Goal: Find specific page/section: Find specific page/section

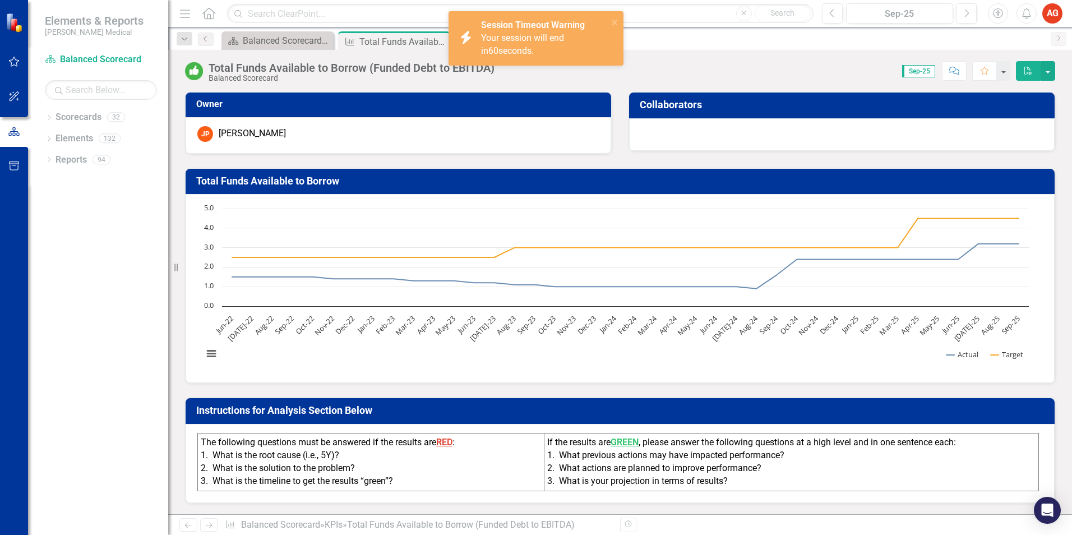
scroll to position [761, 0]
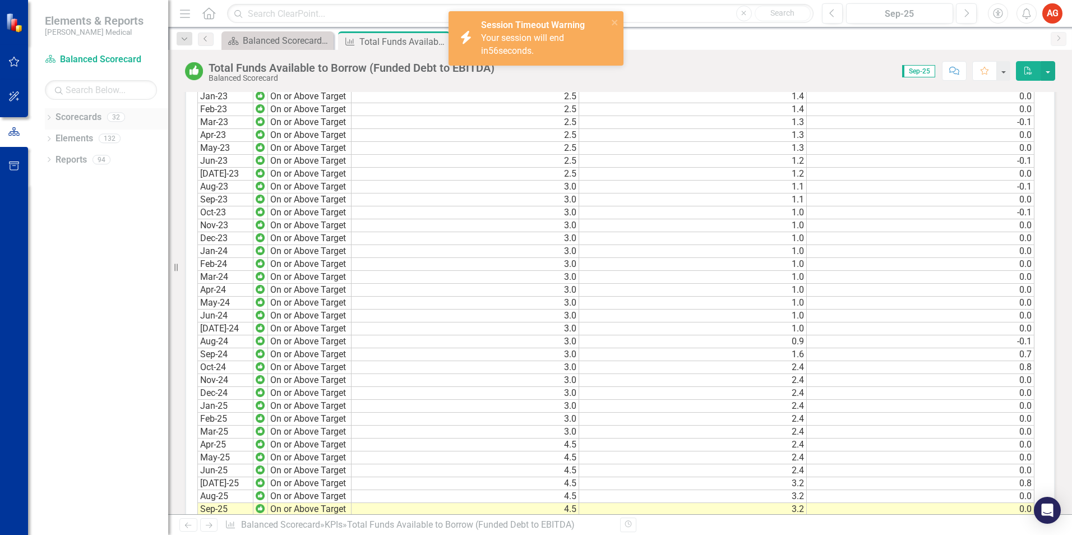
click at [94, 121] on link "Scorecards" at bounding box center [79, 117] width 46 height 13
click at [612, 15] on div "icon.bolt Session Timeout Warning Your session will end in 55 seconds." at bounding box center [536, 38] width 175 height 54
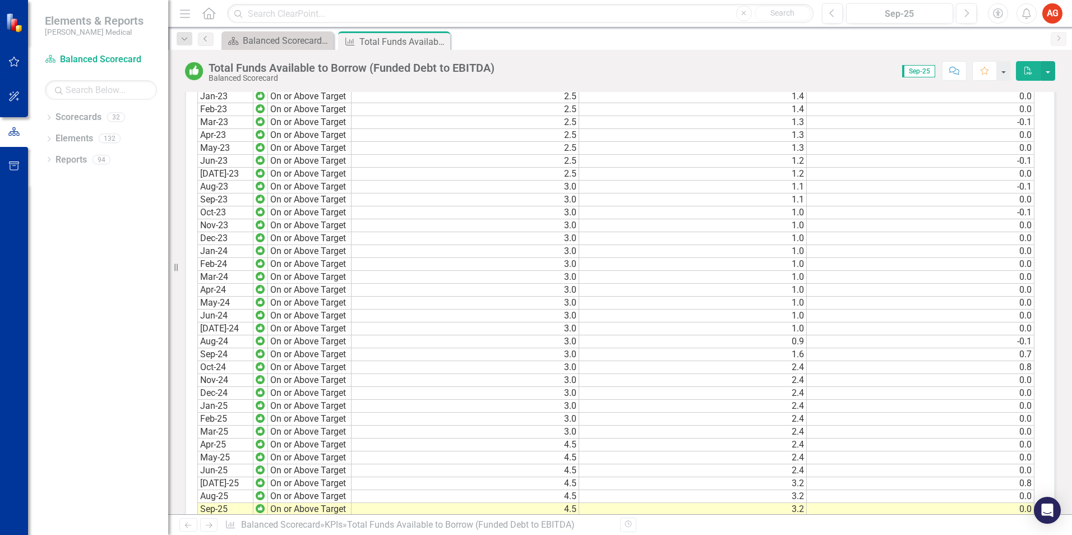
click at [16, 29] on img at bounding box center [16, 23] width 20 height 20
click at [17, 136] on icon "button" at bounding box center [13, 131] width 11 height 8
click at [17, 24] on img at bounding box center [16, 23] width 20 height 20
click at [86, 60] on link "Scorecard Balanced Scorecard" at bounding box center [101, 59] width 112 height 13
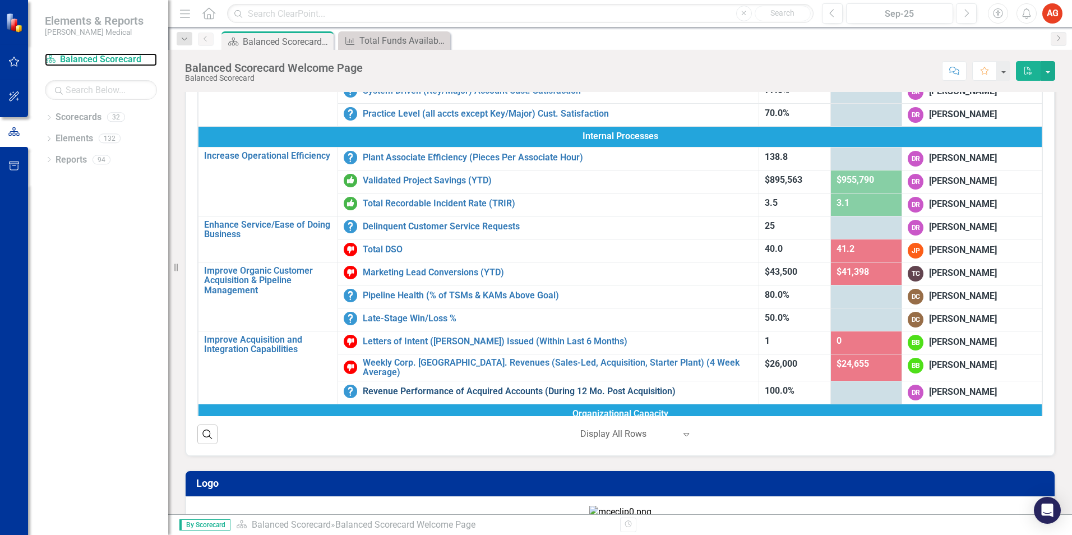
scroll to position [215, 0]
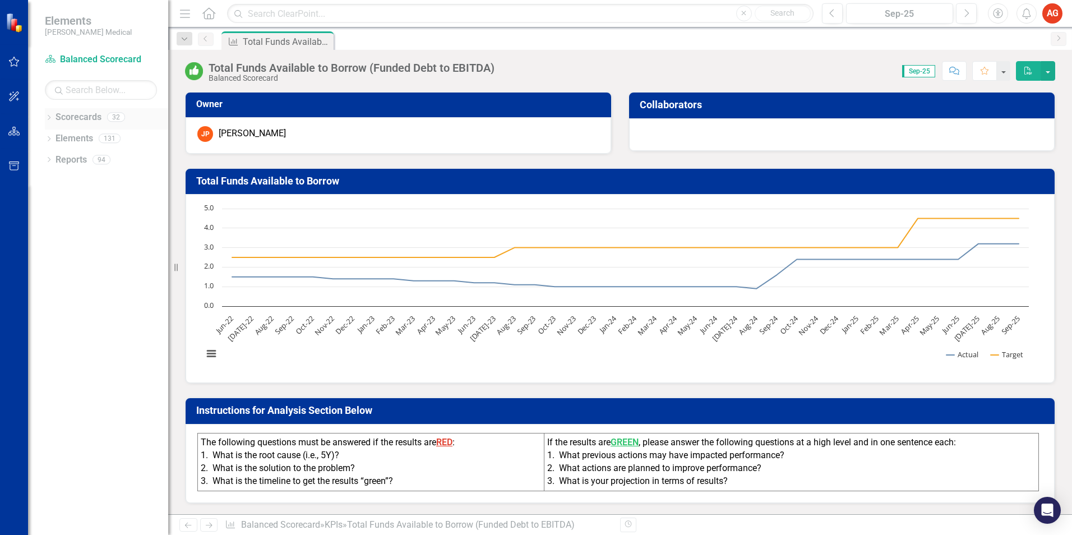
click at [74, 121] on link "Scorecards" at bounding box center [79, 117] width 46 height 13
click at [61, 119] on link "Scorecards" at bounding box center [79, 117] width 46 height 13
click at [71, 116] on link "Scorecards" at bounding box center [79, 117] width 46 height 13
click at [48, 119] on icon at bounding box center [49, 117] width 3 height 5
click at [95, 136] on link "Balanced Scorecard" at bounding box center [115, 138] width 107 height 13
